Goal: Task Accomplishment & Management: Manage account settings

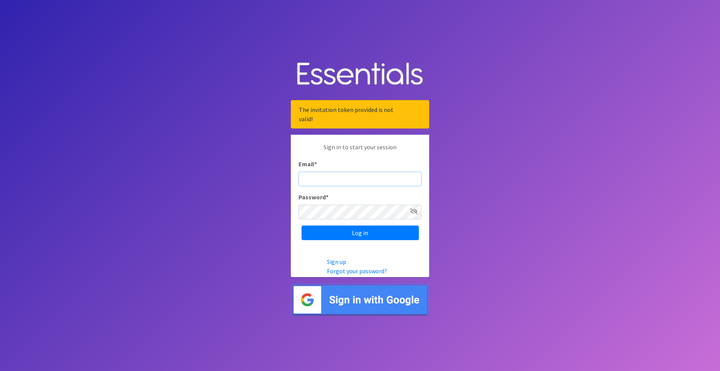
click at [371, 180] on input "Email *" at bounding box center [359, 178] width 123 height 15
type input "[EMAIL_ADDRESS][PERSON_NAME][DOMAIN_NAME]"
click at [301, 225] on input "Log in" at bounding box center [359, 232] width 117 height 15
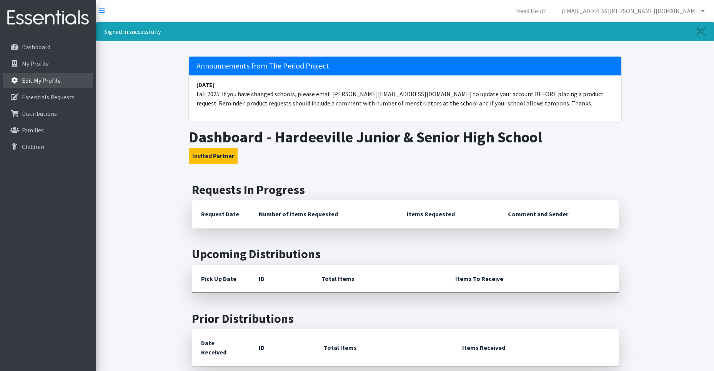
click at [31, 75] on link "Edit My Profile" at bounding box center [48, 80] width 90 height 15
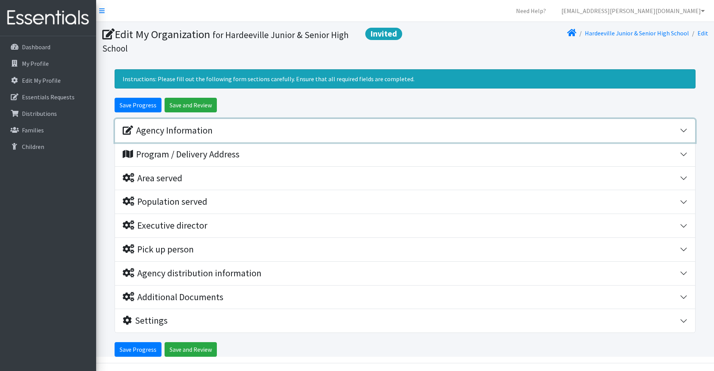
click at [239, 134] on div "Agency Information" at bounding box center [401, 130] width 557 height 11
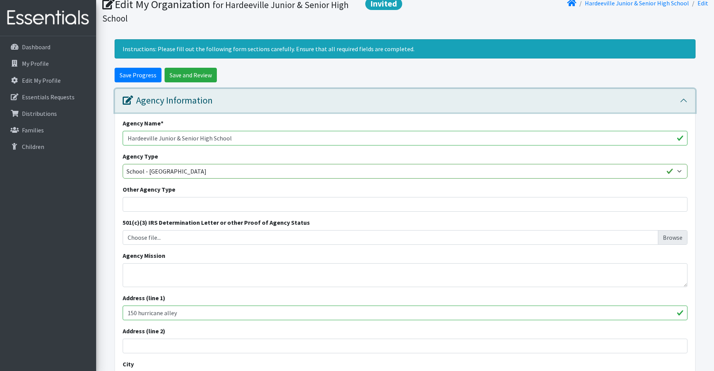
scroll to position [38, 0]
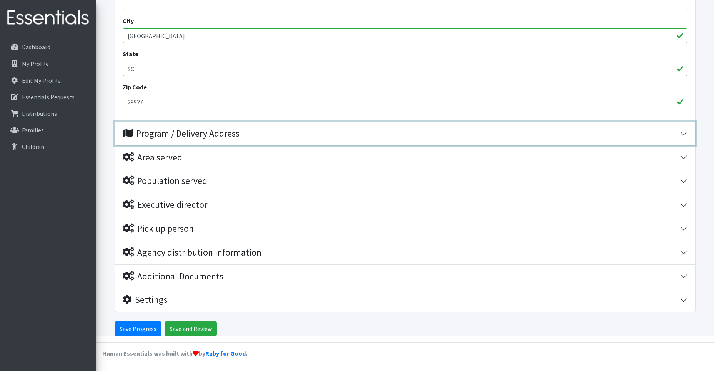
click at [195, 135] on div "Program / Delivery Address" at bounding box center [181, 133] width 117 height 11
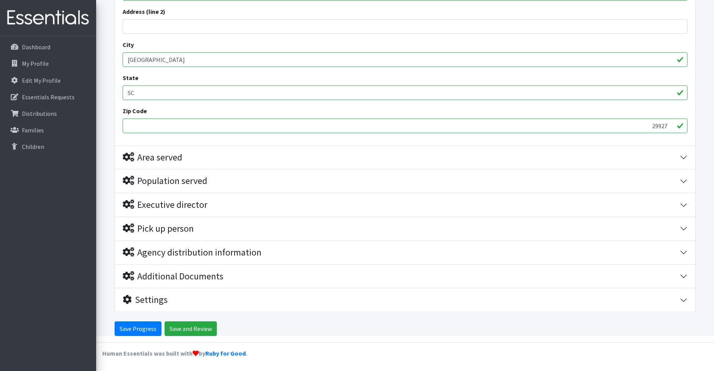
scroll to position [474, 0]
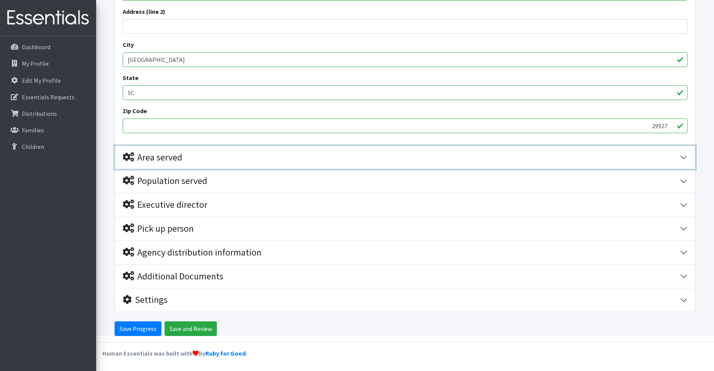
click at [174, 159] on div "Area served" at bounding box center [153, 157] width 60 height 11
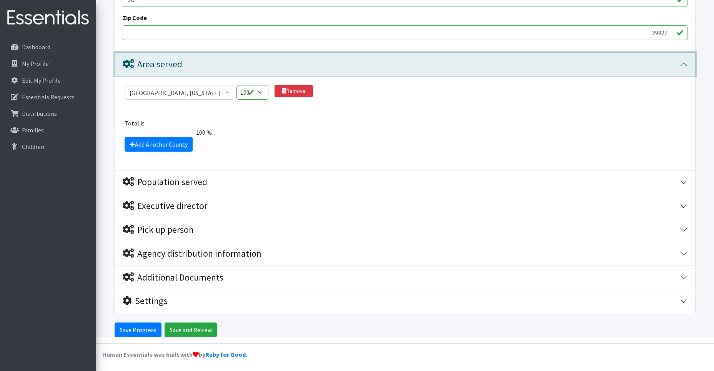
scroll to position [645, 0]
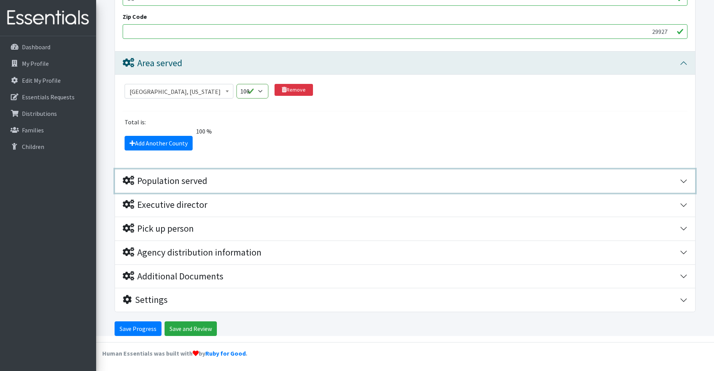
click at [191, 180] on div "Population served" at bounding box center [165, 180] width 85 height 11
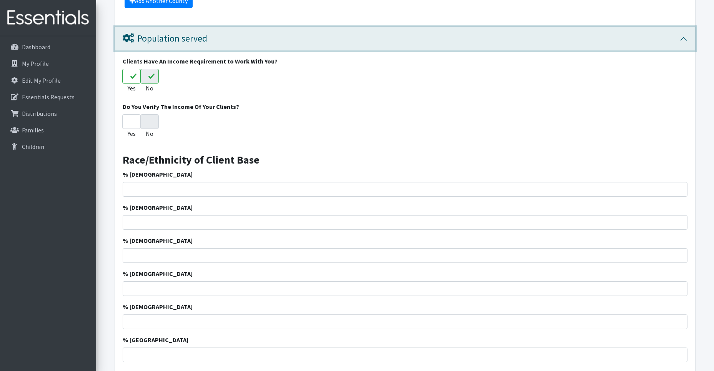
scroll to position [799, 0]
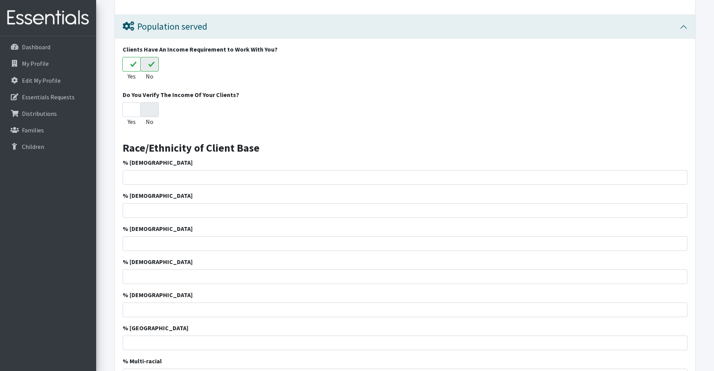
click at [146, 67] on input "No" at bounding box center [149, 64] width 18 height 15
radio input "true"
click at [146, 67] on input "No" at bounding box center [149, 64] width 18 height 15
click at [150, 115] on input "No" at bounding box center [149, 109] width 18 height 15
radio input "true"
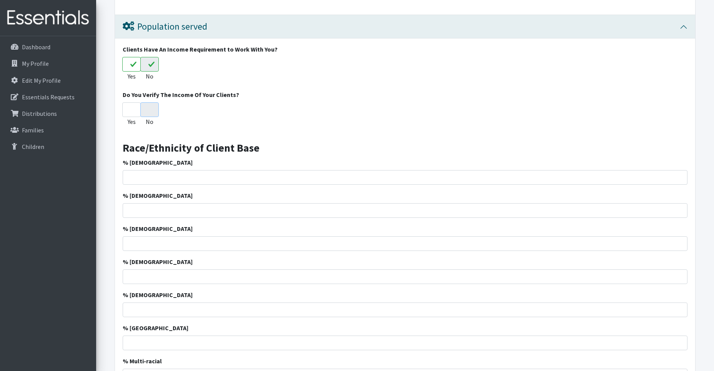
click at [150, 115] on input "No" at bounding box center [149, 109] width 18 height 15
click at [129, 109] on input "Yes" at bounding box center [131, 109] width 18 height 15
radio input "true"
click at [165, 106] on div "Yes No" at bounding box center [405, 115] width 565 height 27
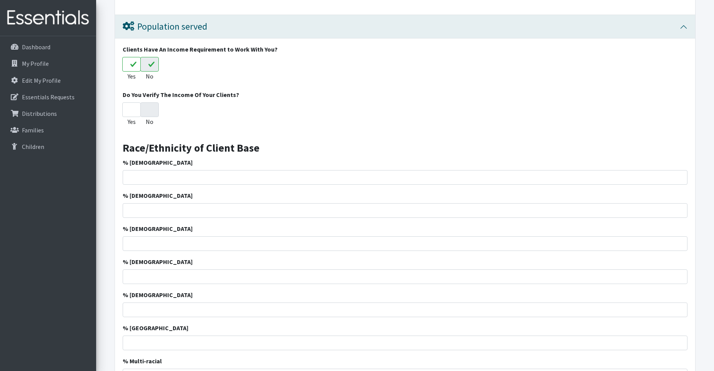
drag, startPoint x: 141, startPoint y: 65, endPoint x: 131, endPoint y: 65, distance: 10.4
click at [141, 65] on input "No" at bounding box center [149, 64] width 18 height 15
click at [131, 65] on input "Yes" at bounding box center [131, 64] width 18 height 15
radio input "true"
click at [131, 65] on input "Yes" at bounding box center [131, 64] width 18 height 15
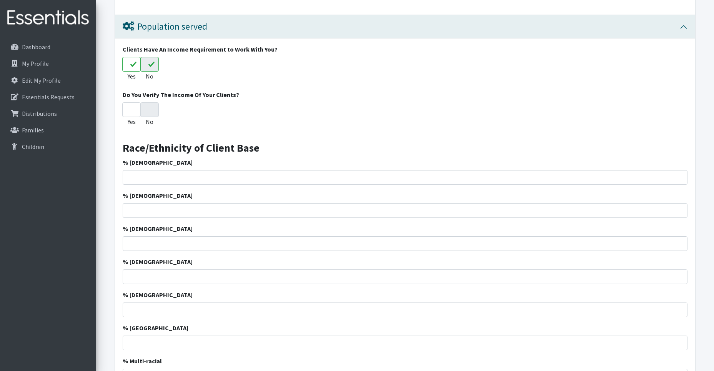
click at [131, 65] on input "Yes" at bounding box center [131, 64] width 18 height 15
click at [142, 66] on input "No" at bounding box center [149, 64] width 18 height 15
radio input "true"
click at [143, 66] on input "No" at bounding box center [149, 64] width 18 height 15
click at [151, 65] on input "No" at bounding box center [149, 64] width 18 height 15
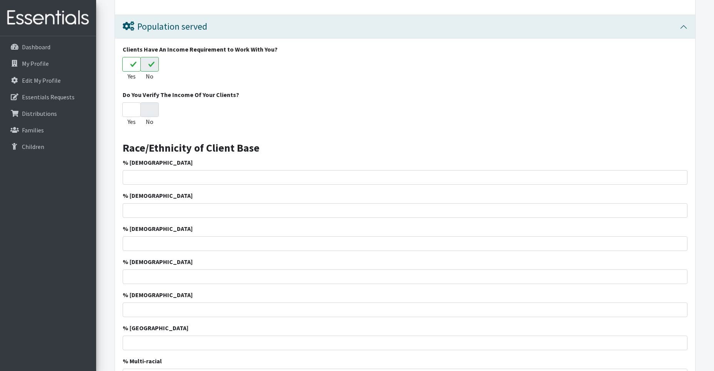
drag, startPoint x: 155, startPoint y: 70, endPoint x: 208, endPoint y: 59, distance: 55.0
click at [162, 73] on div "Yes No" at bounding box center [405, 70] width 565 height 27
click at [193, 172] on input "% African American" at bounding box center [405, 177] width 565 height 15
click at [152, 177] on input "% African American" at bounding box center [405, 177] width 565 height 15
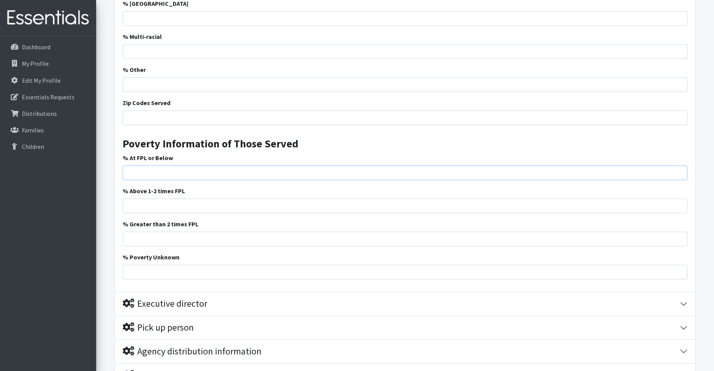
click at [152, 177] on input "% At FPL or Below" at bounding box center [405, 172] width 565 height 15
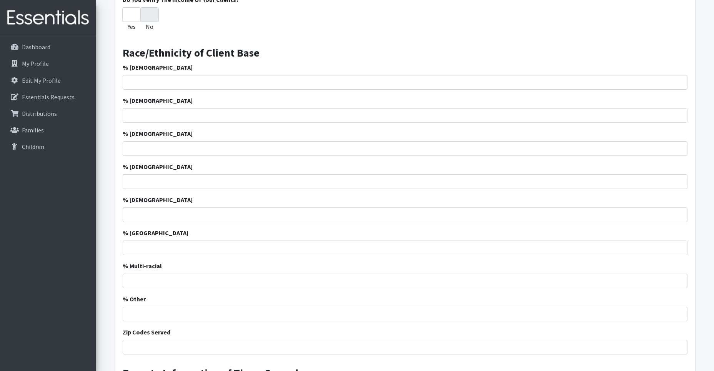
scroll to position [739, 0]
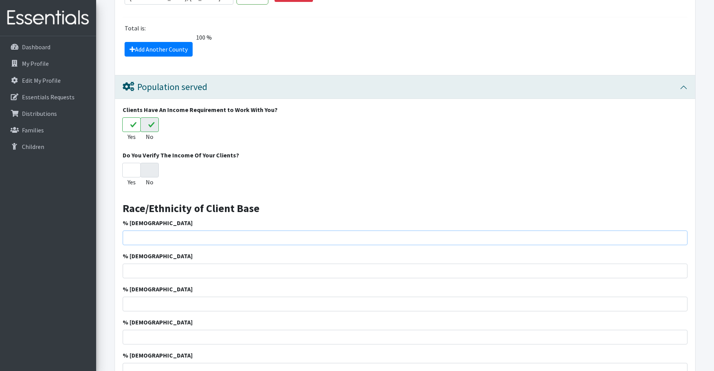
click at [614, 240] on input "% African American" at bounding box center [405, 237] width 565 height 15
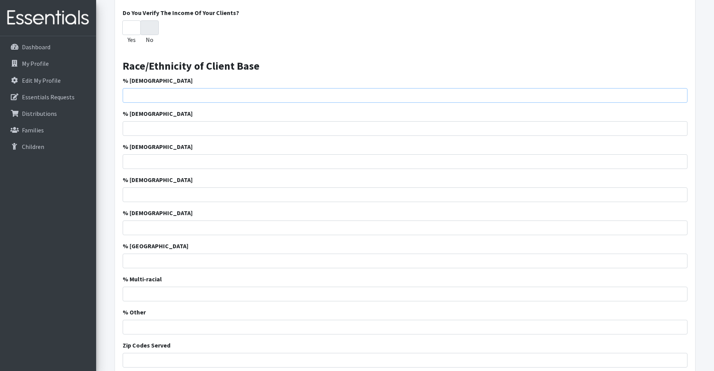
scroll to position [755, 0]
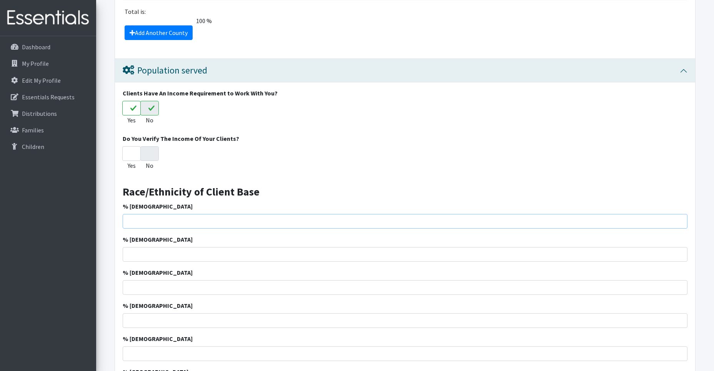
click at [411, 218] on input "% African American" at bounding box center [405, 221] width 565 height 15
type input "37"
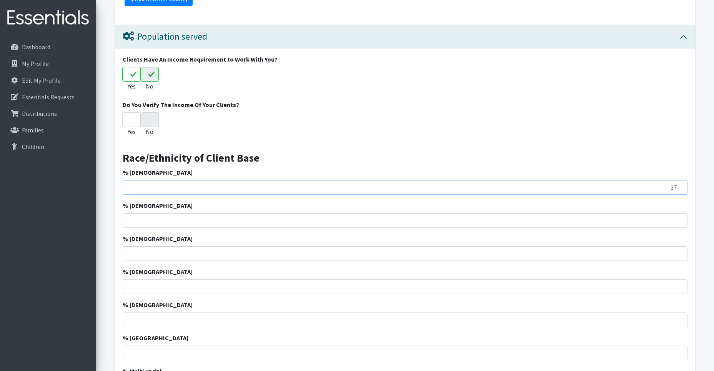
scroll to position [832, 0]
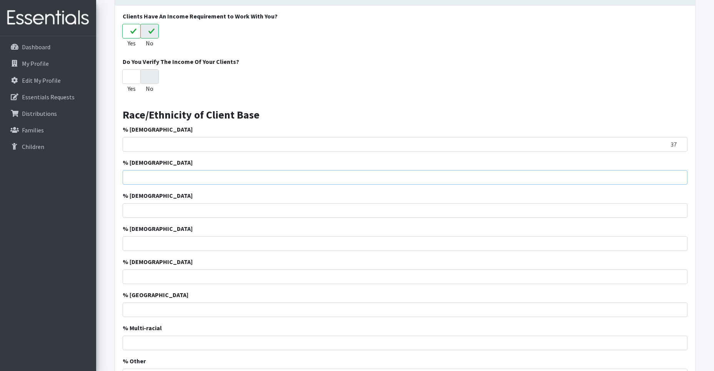
click at [250, 173] on input "% Caucasian" at bounding box center [405, 177] width 565 height 15
type input "4"
click at [218, 213] on input "% Hispanic" at bounding box center [405, 210] width 565 height 15
type input "58"
click at [215, 243] on input "% Asian" at bounding box center [405, 243] width 565 height 15
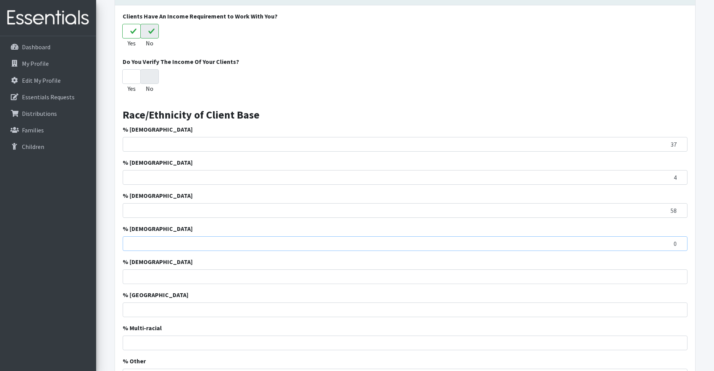
type input "0"
click at [215, 273] on input "% American Indian" at bounding box center [405, 276] width 565 height 15
type input "0"
click at [217, 312] on input "% Pacific Island" at bounding box center [405, 309] width 565 height 15
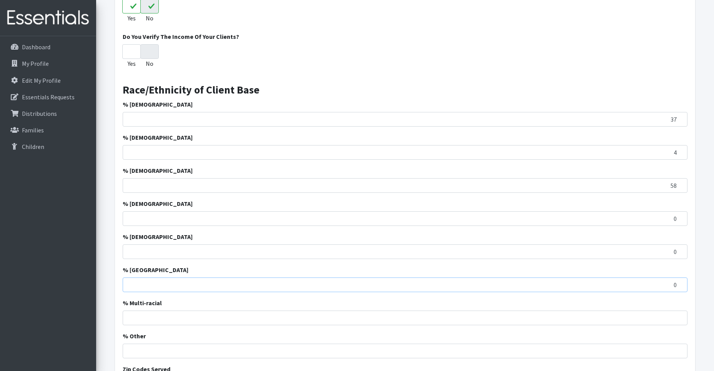
scroll to position [870, 0]
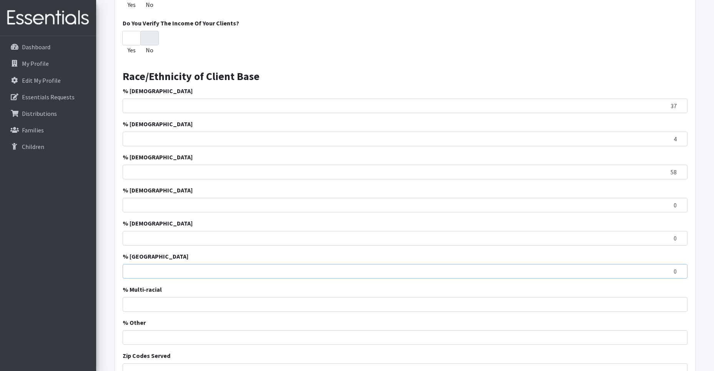
type input "0"
click at [275, 304] on input "% Multi-racial" at bounding box center [405, 304] width 565 height 15
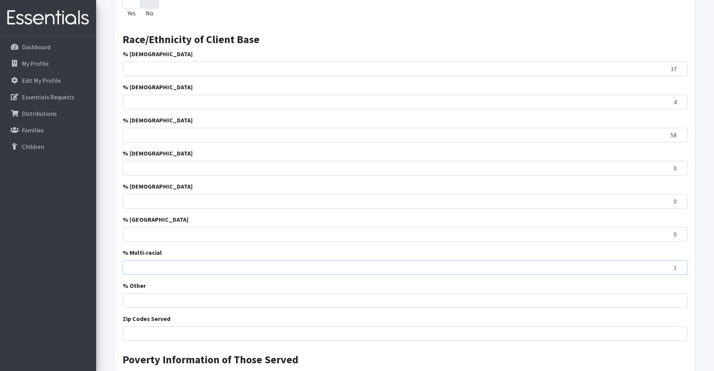
scroll to position [986, 0]
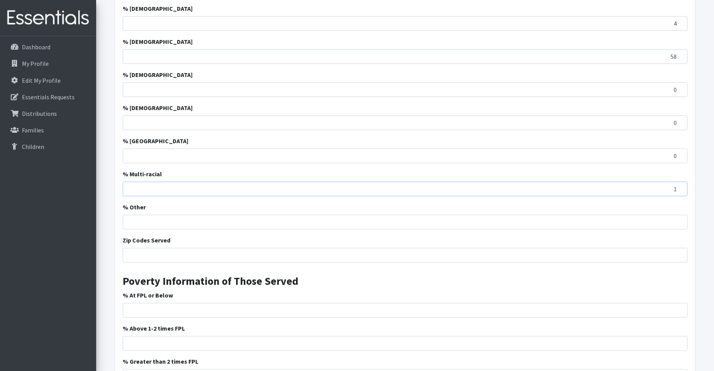
type input "1"
click at [288, 219] on input "% Other" at bounding box center [405, 222] width 565 height 15
type input "0"
click at [293, 252] on input "Zip Codes Served" at bounding box center [405, 255] width 565 height 15
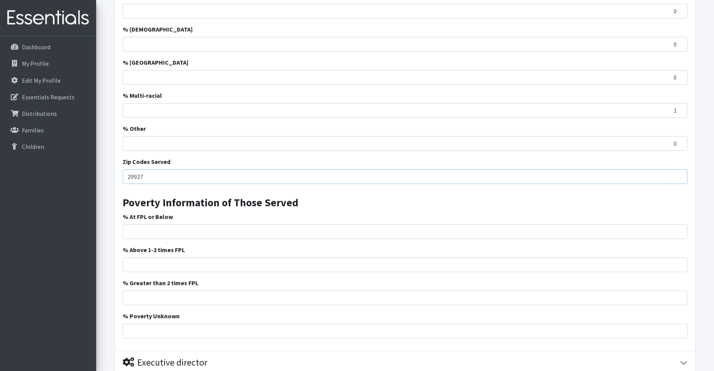
scroll to position [1101, 0]
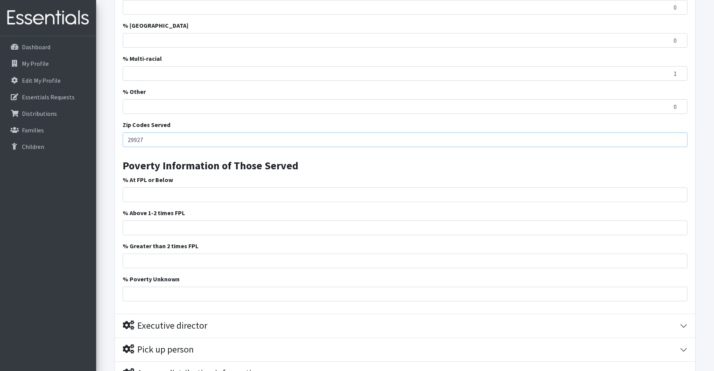
type input "29927"
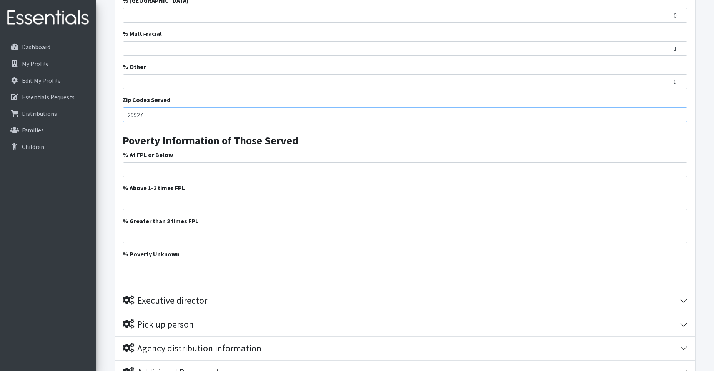
scroll to position [1140, 0]
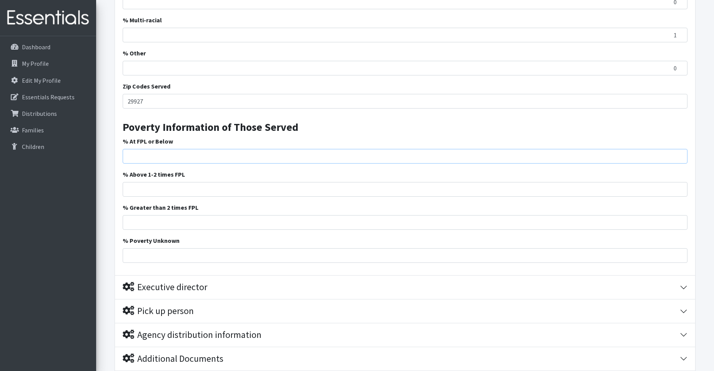
click at [168, 158] on input "% At FPL or Below" at bounding box center [405, 156] width 565 height 15
type input "9"
type input "10.8"
click at [223, 187] on input "% Above 1-2 times FPL" at bounding box center [405, 189] width 565 height 15
click at [208, 260] on input "% Poverty Unknown" at bounding box center [405, 255] width 565 height 15
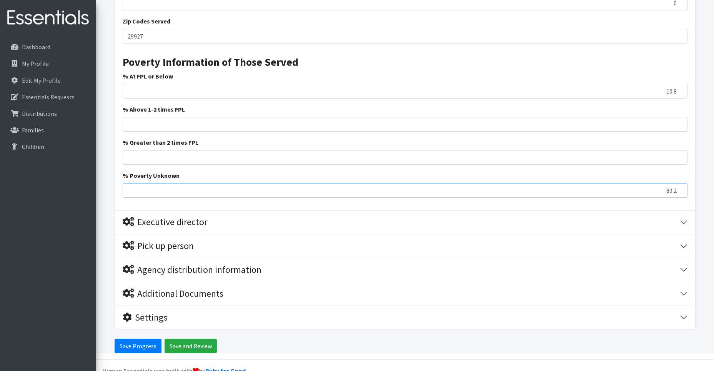
scroll to position [1222, 0]
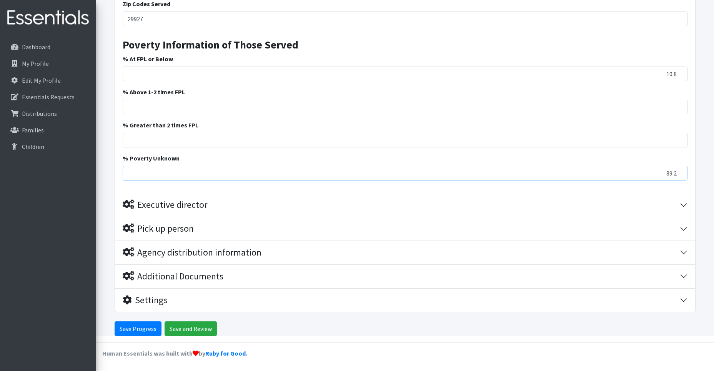
type input "89.2"
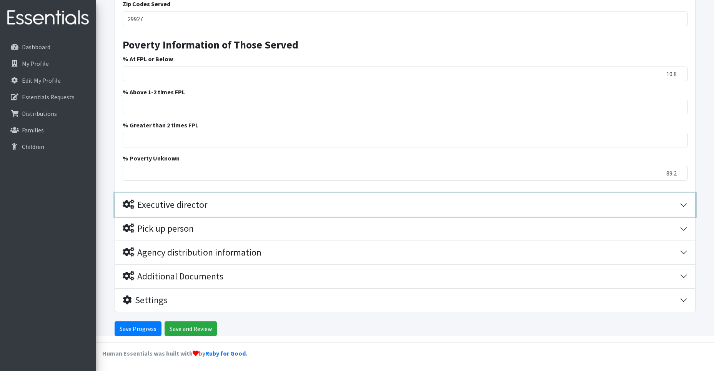
click at [254, 199] on div "Executive director" at bounding box center [401, 204] width 557 height 11
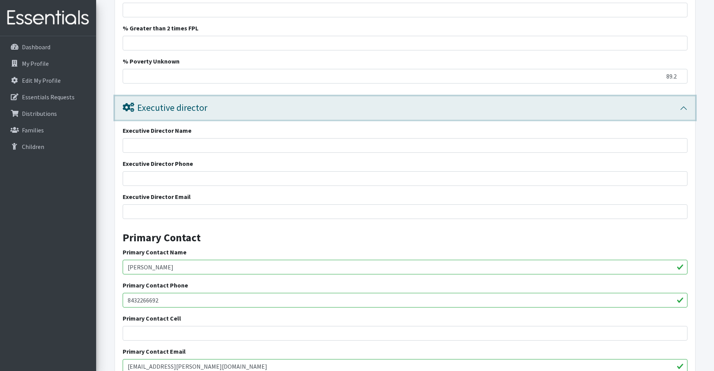
scroll to position [1296, 0]
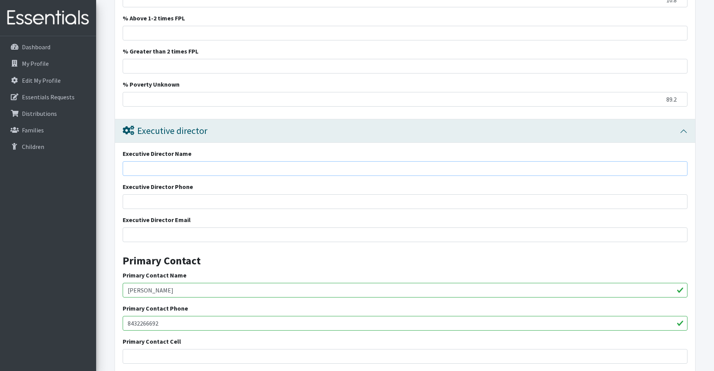
click at [165, 168] on input "Executive Director Name" at bounding box center [405, 168] width 565 height 15
type input "[PERSON_NAME]"
click at [176, 195] on input "Executive Director Phone" at bounding box center [405, 201] width 565 height 15
type input "8433101898"
click at [160, 238] on input "Executive Director Email" at bounding box center [405, 234] width 565 height 15
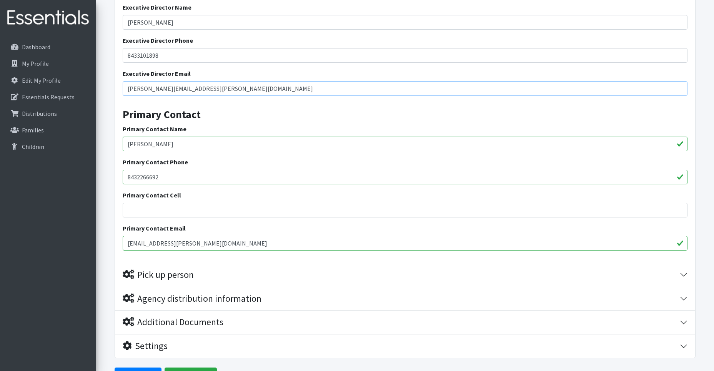
scroll to position [1449, 0]
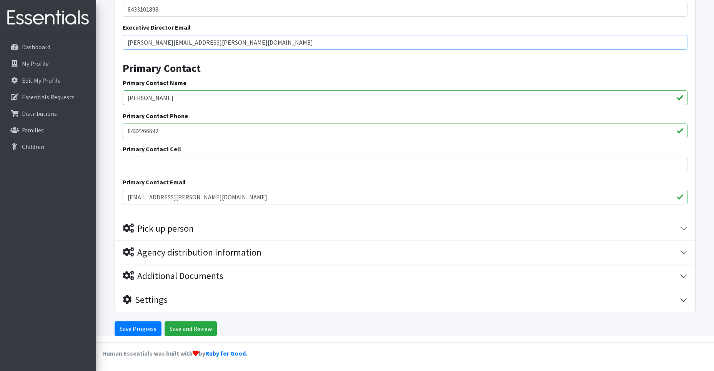
type input "[PERSON_NAME][EMAIL_ADDRESS][PERSON_NAME][DOMAIN_NAME]"
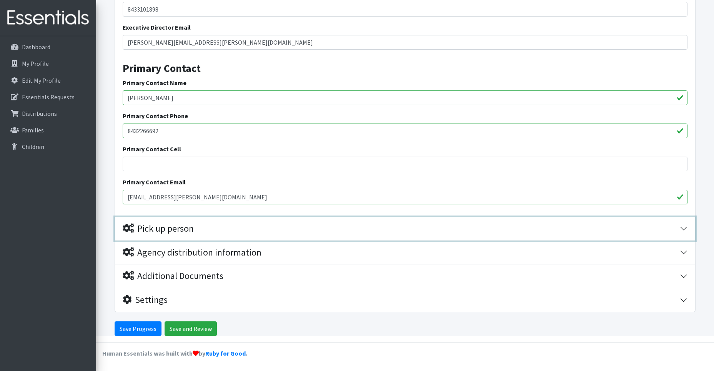
click at [175, 231] on div "Pick up person" at bounding box center [158, 228] width 71 height 11
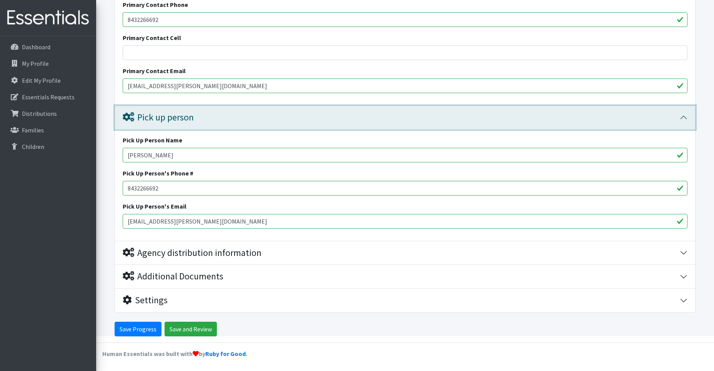
scroll to position [1599, 0]
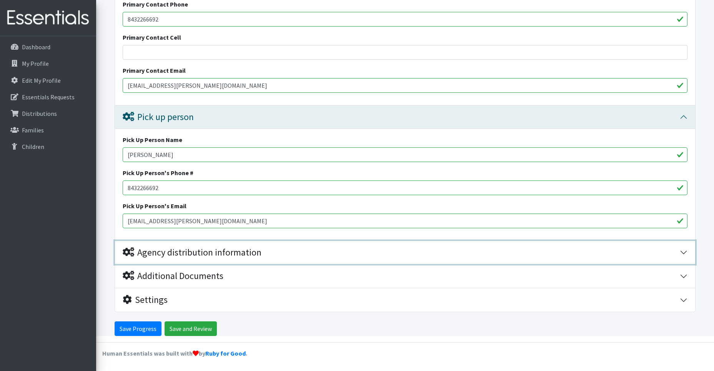
click at [192, 250] on div "Agency distribution information" at bounding box center [192, 252] width 139 height 11
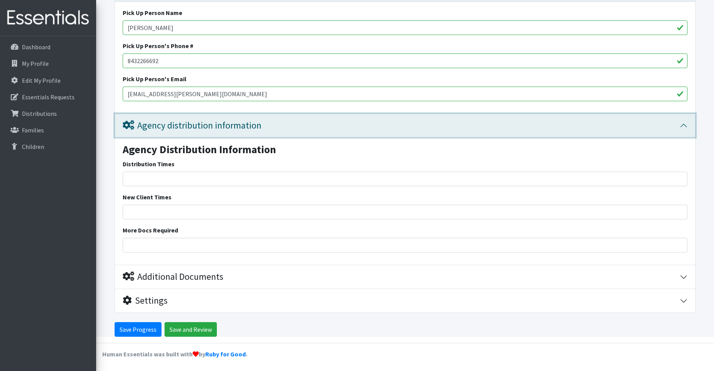
scroll to position [1727, 0]
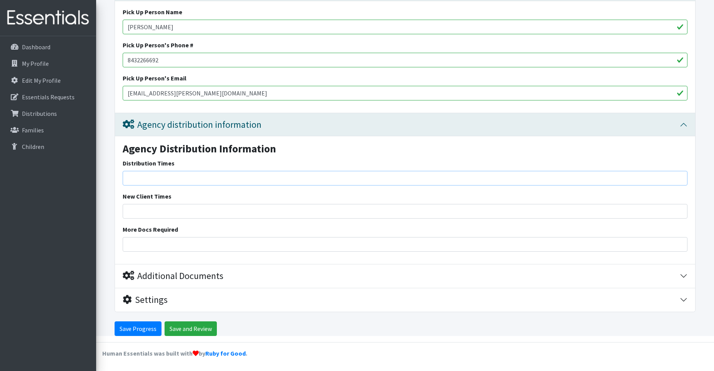
click at [165, 172] on input "Distribution Times" at bounding box center [405, 178] width 565 height 15
type input "Monday-Friday 0800-1600"
click at [163, 213] on input "New Client Times" at bounding box center [405, 211] width 565 height 15
type input "NA"
click at [165, 248] on input "More Docs Required" at bounding box center [405, 244] width 565 height 15
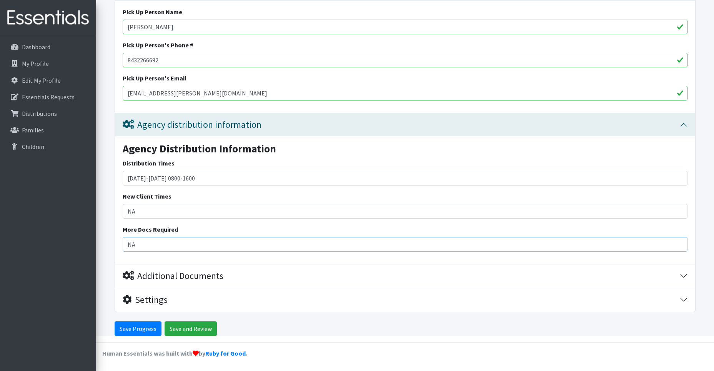
type input "NA"
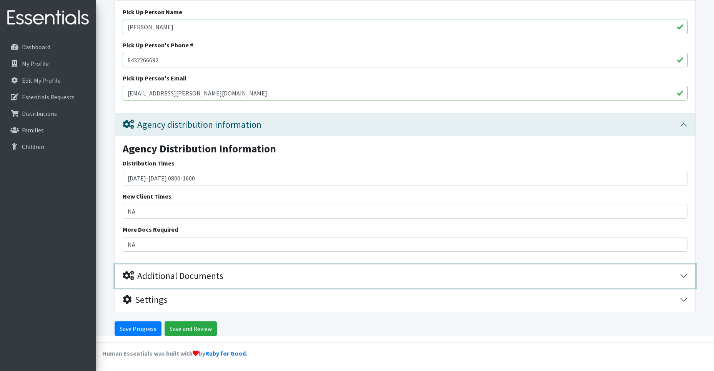
click at [142, 276] on div "Additional Documents" at bounding box center [173, 275] width 101 height 11
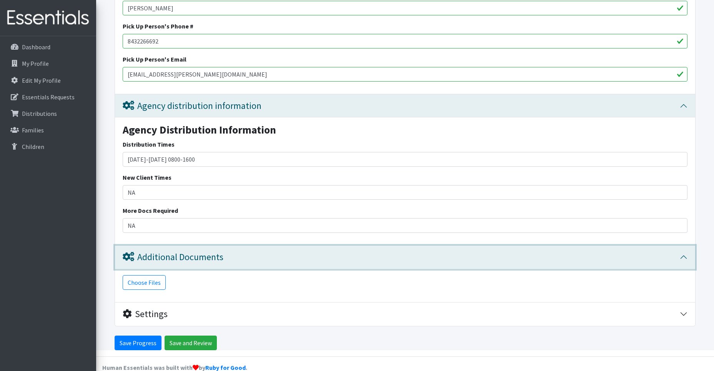
scroll to position [1760, 0]
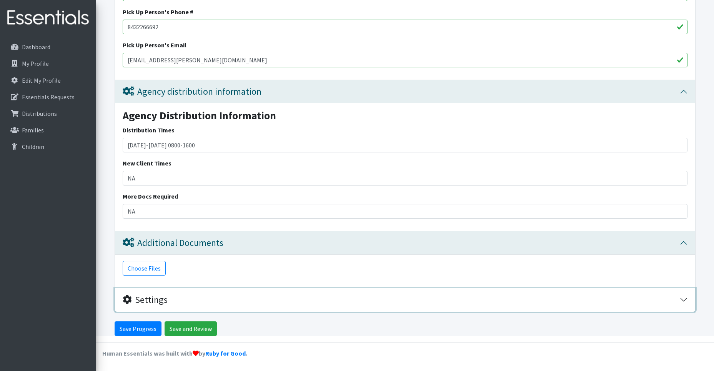
click at [150, 306] on button "Settings" at bounding box center [405, 299] width 580 height 23
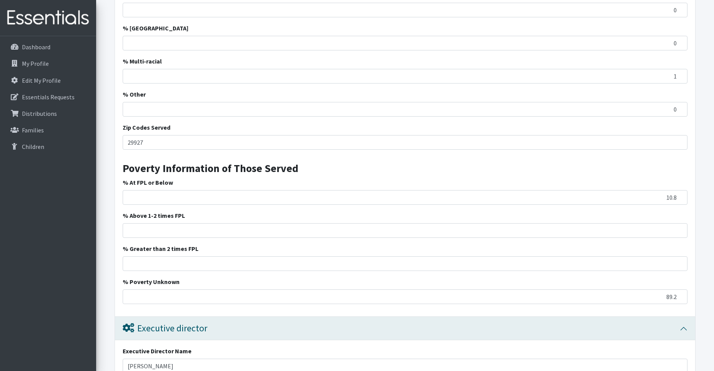
scroll to position [1097, 0]
click at [257, 227] on input "% Above 1-2 times FPL" at bounding box center [405, 231] width 565 height 15
type input "0"
click at [603, 265] on input "% Greater than 2 times FPL" at bounding box center [405, 264] width 565 height 15
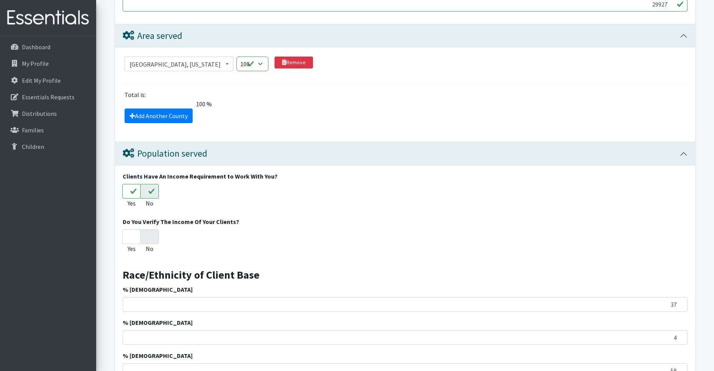
scroll to position [636, 0]
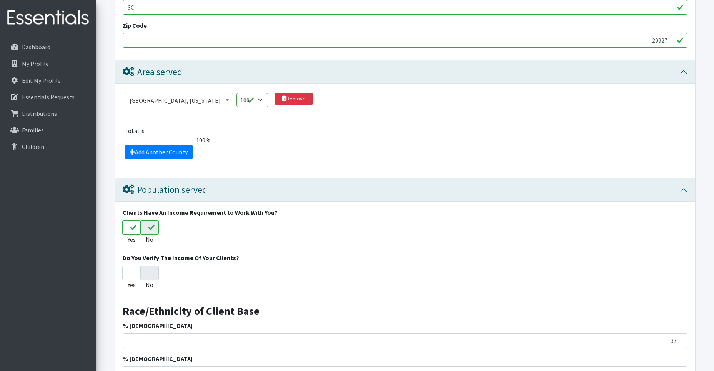
type input "0"
click at [145, 228] on input "No" at bounding box center [149, 227] width 18 height 15
click at [133, 227] on input "Yes" at bounding box center [131, 227] width 18 height 15
radio input "true"
click at [153, 276] on input "No" at bounding box center [149, 272] width 18 height 15
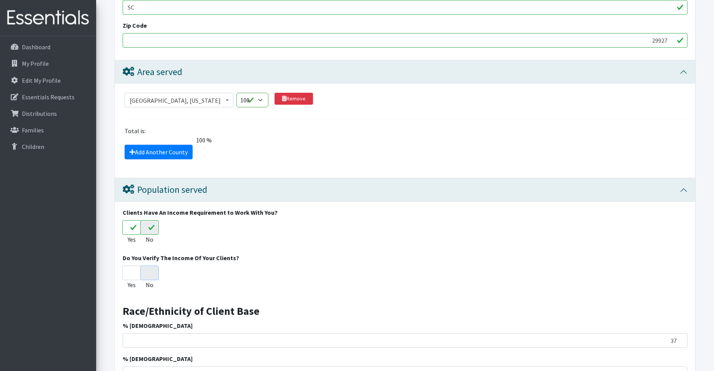
radio input "true"
drag, startPoint x: 138, startPoint y: 274, endPoint x: 157, endPoint y: 271, distance: 18.8
click at [157, 271] on div "Yes No" at bounding box center [405, 278] width 565 height 27
drag, startPoint x: 129, startPoint y: 226, endPoint x: 164, endPoint y: 232, distance: 35.9
click at [164, 232] on div "Yes No" at bounding box center [405, 233] width 565 height 27
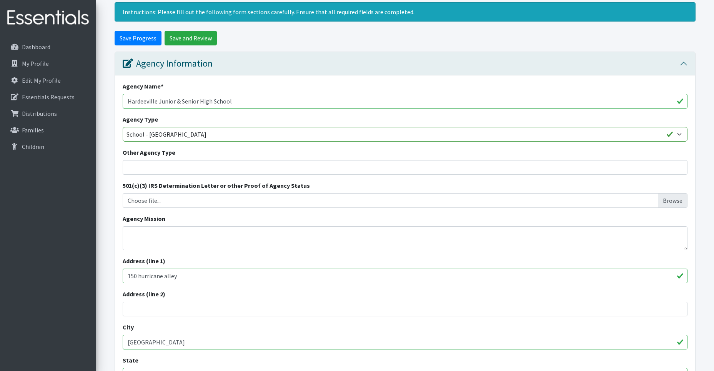
scroll to position [77, 0]
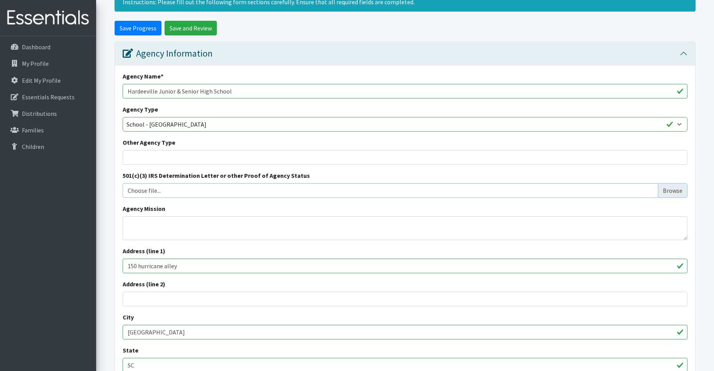
click at [178, 193] on input "Choose file..." at bounding box center [405, 190] width 559 height 15
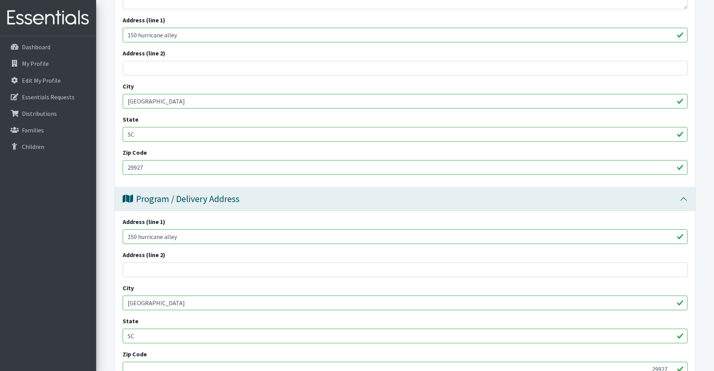
scroll to position [0, 0]
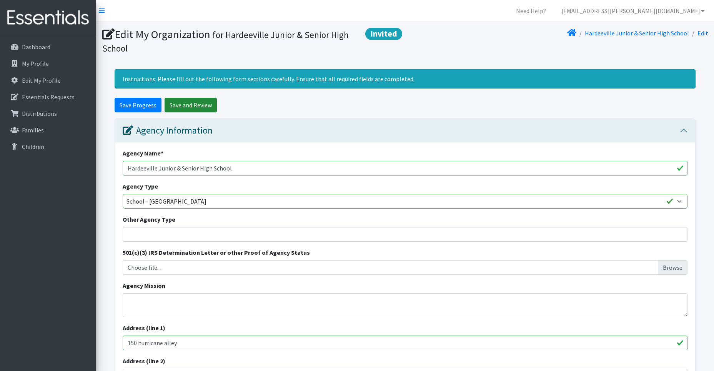
click at [201, 107] on input "Save and Review" at bounding box center [191, 105] width 52 height 15
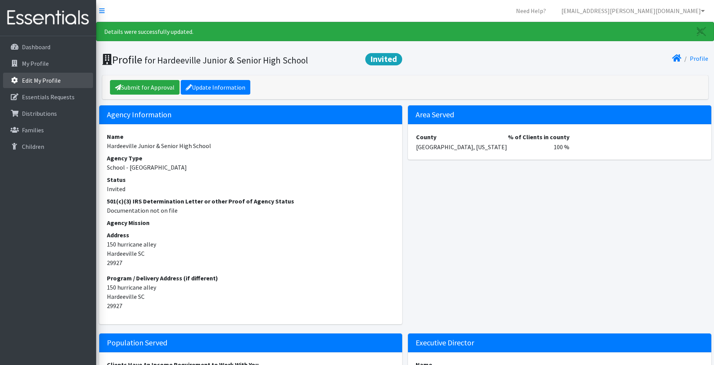
click at [51, 79] on p "Edit My Profile" at bounding box center [41, 81] width 39 height 8
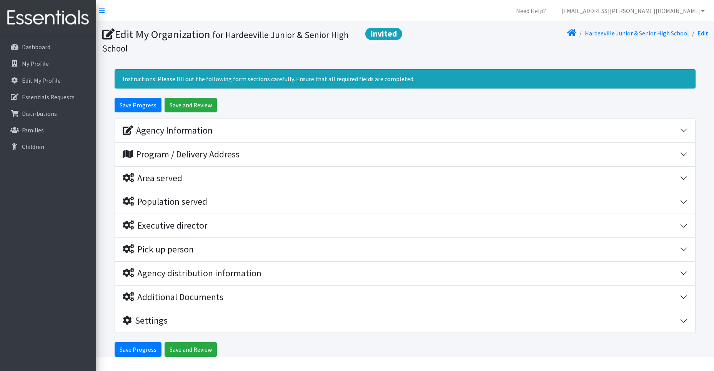
click at [706, 34] on link "Edit" at bounding box center [702, 33] width 11 height 8
click at [625, 33] on link "Hardeeville Junior & Senior High School" at bounding box center [637, 33] width 104 height 8
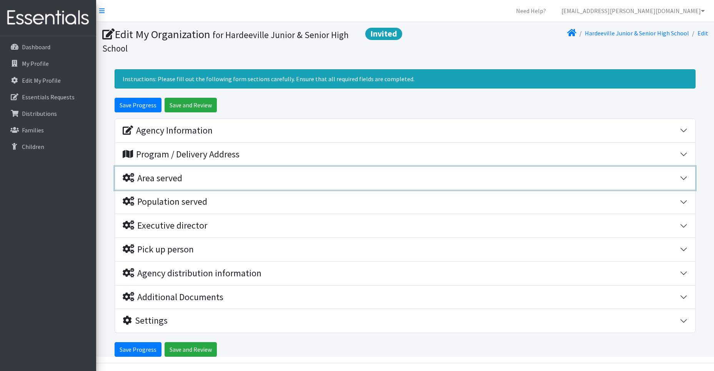
click at [212, 181] on div "Area served" at bounding box center [401, 178] width 557 height 11
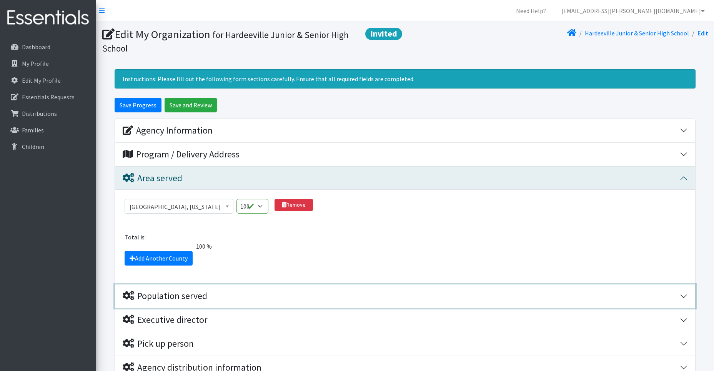
click at [206, 298] on div "Population served" at bounding box center [165, 295] width 85 height 11
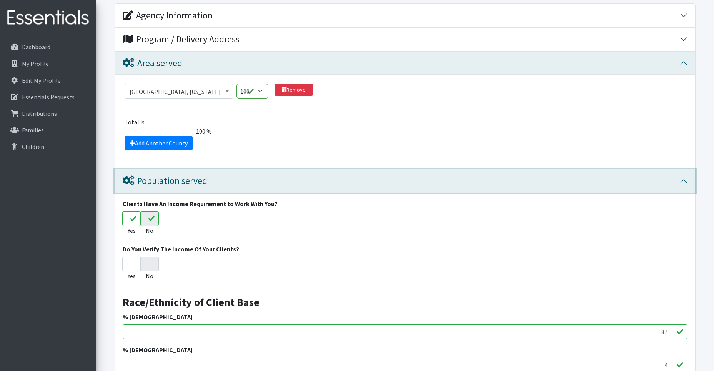
scroll to position [115, 0]
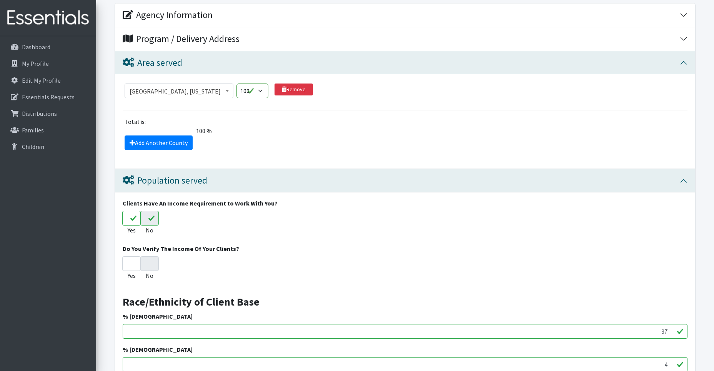
click at [146, 218] on input "No" at bounding box center [149, 218] width 18 height 15
radio input "true"
click at [146, 218] on input "No" at bounding box center [149, 218] width 18 height 15
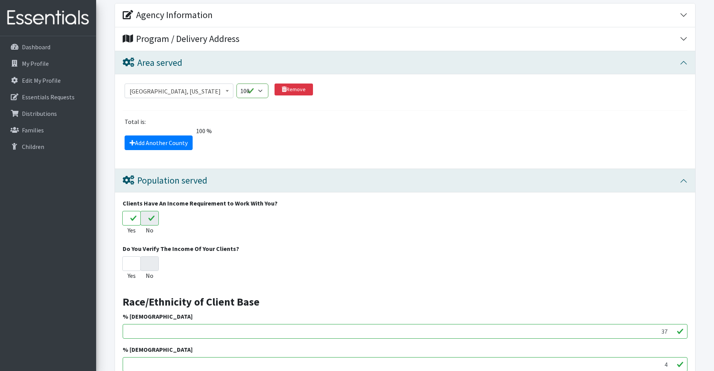
click at [146, 218] on input "No" at bounding box center [149, 218] width 18 height 15
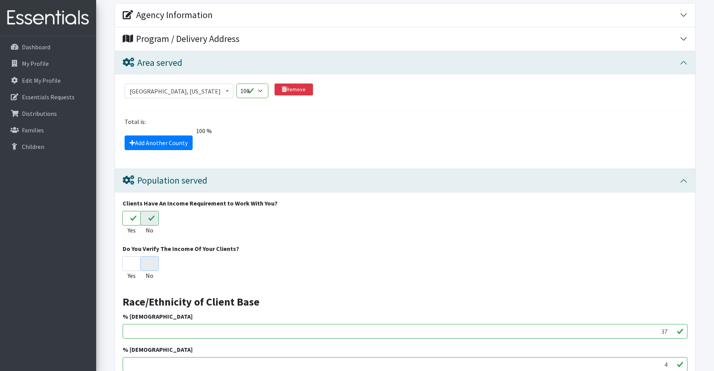
click at [147, 263] on input "No" at bounding box center [149, 263] width 18 height 15
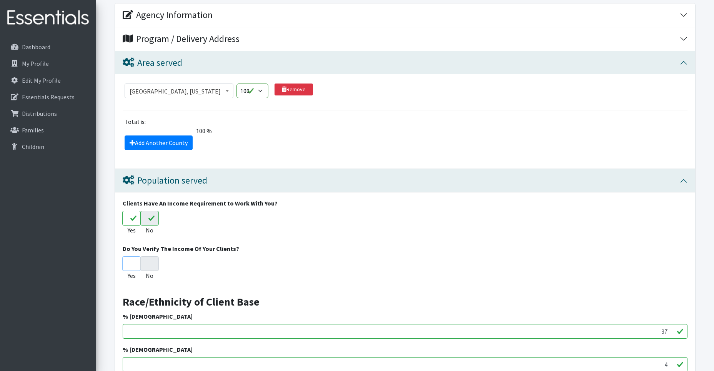
drag, startPoint x: 128, startPoint y: 268, endPoint x: 156, endPoint y: 270, distance: 28.1
click at [156, 270] on div "Yes No" at bounding box center [405, 269] width 565 height 27
click at [132, 220] on input "Yes" at bounding box center [131, 218] width 18 height 15
radio input "true"
click at [132, 220] on input "Yes" at bounding box center [131, 218] width 18 height 15
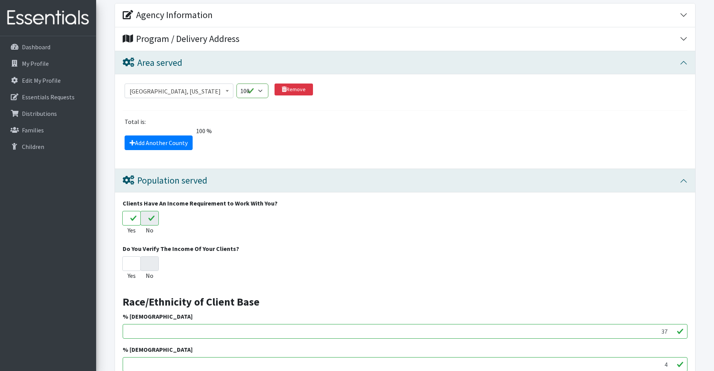
click at [132, 220] on input "Yes" at bounding box center [131, 218] width 18 height 15
drag, startPoint x: 132, startPoint y: 220, endPoint x: 240, endPoint y: 246, distance: 111.4
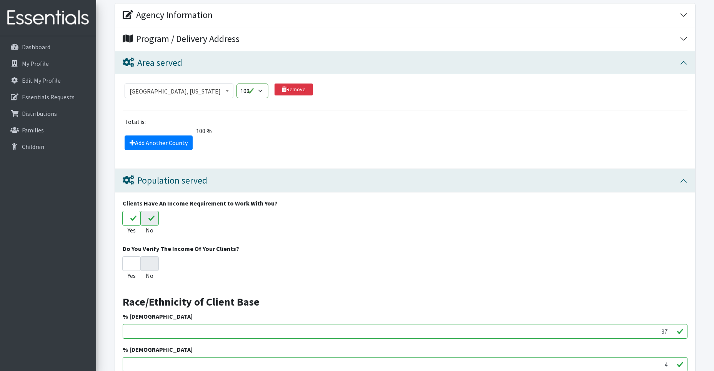
click at [240, 246] on div "Do You Verify The Income Of Your Clients? Yes No" at bounding box center [405, 263] width 565 height 39
click at [152, 219] on input "No" at bounding box center [149, 218] width 18 height 15
radio input "true"
click at [152, 219] on input "No" at bounding box center [149, 218] width 18 height 15
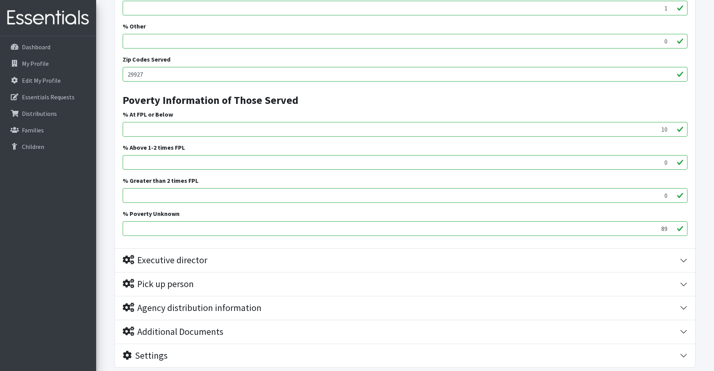
scroll to position [692, 0]
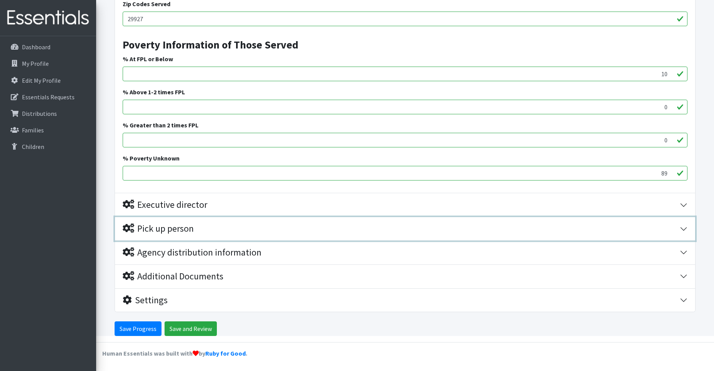
click at [192, 228] on div "Pick up person" at bounding box center [158, 228] width 71 height 11
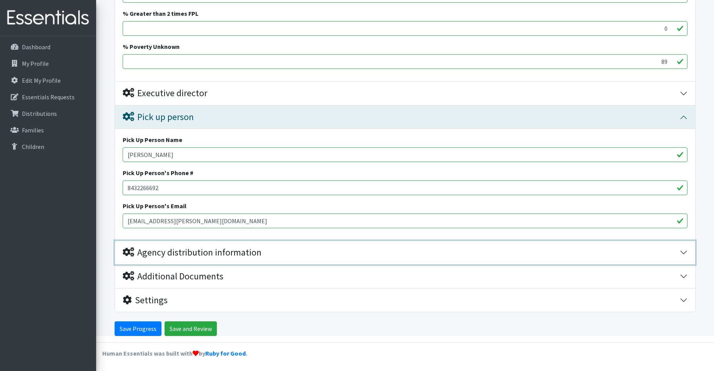
click at [203, 254] on div "Agency distribution information" at bounding box center [192, 252] width 139 height 11
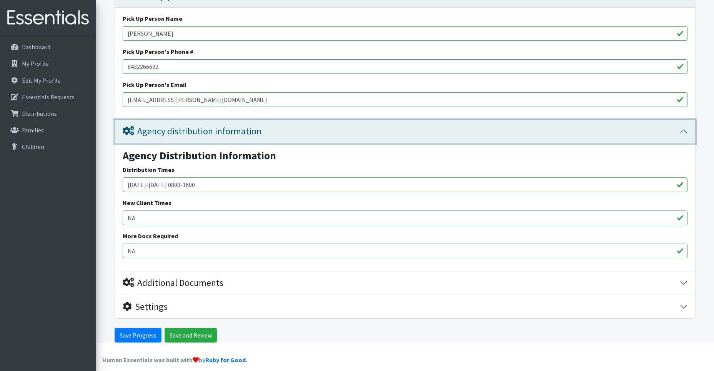
scroll to position [931, 0]
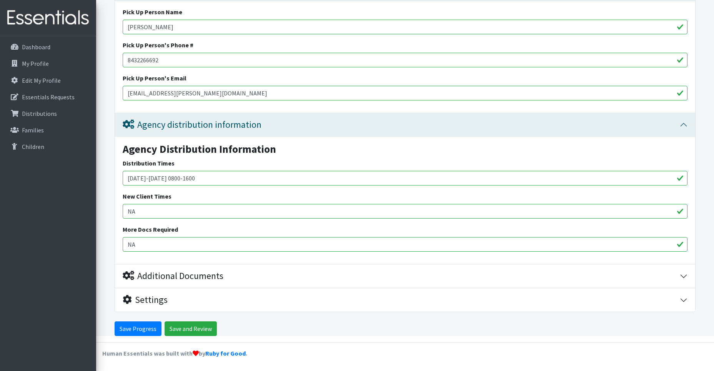
click at [201, 180] on input "Monday-Friday 0800-1600" at bounding box center [405, 178] width 565 height 15
click at [219, 178] on input "Monday-Friday 0800-1600 July 28th-June 2nd" at bounding box center [405, 178] width 565 height 15
click at [292, 176] on input "Monday-Friday 0800-1600 July 28th 2025-June 2nd" at bounding box center [405, 178] width 565 height 15
type input "[DATE]-[DATE] 0800-[DATE] 2025-[DATE]"
click at [198, 333] on input "Save and Review" at bounding box center [191, 328] width 52 height 15
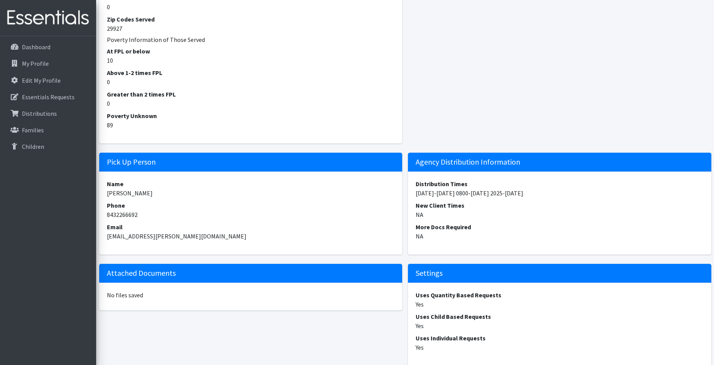
scroll to position [640, 0]
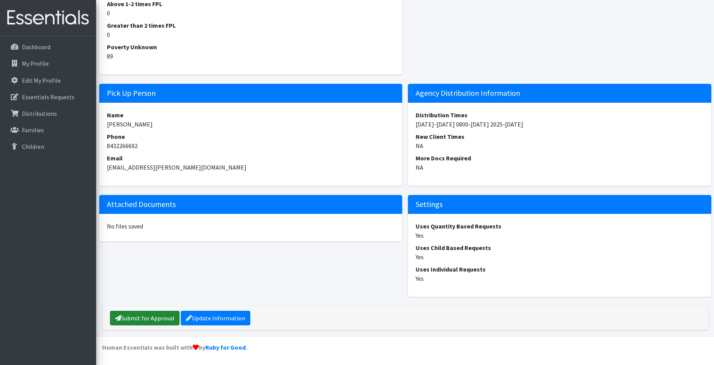
click at [155, 323] on link "Submit for Approval" at bounding box center [145, 318] width 70 height 15
